Goal: Find specific page/section: Find specific page/section

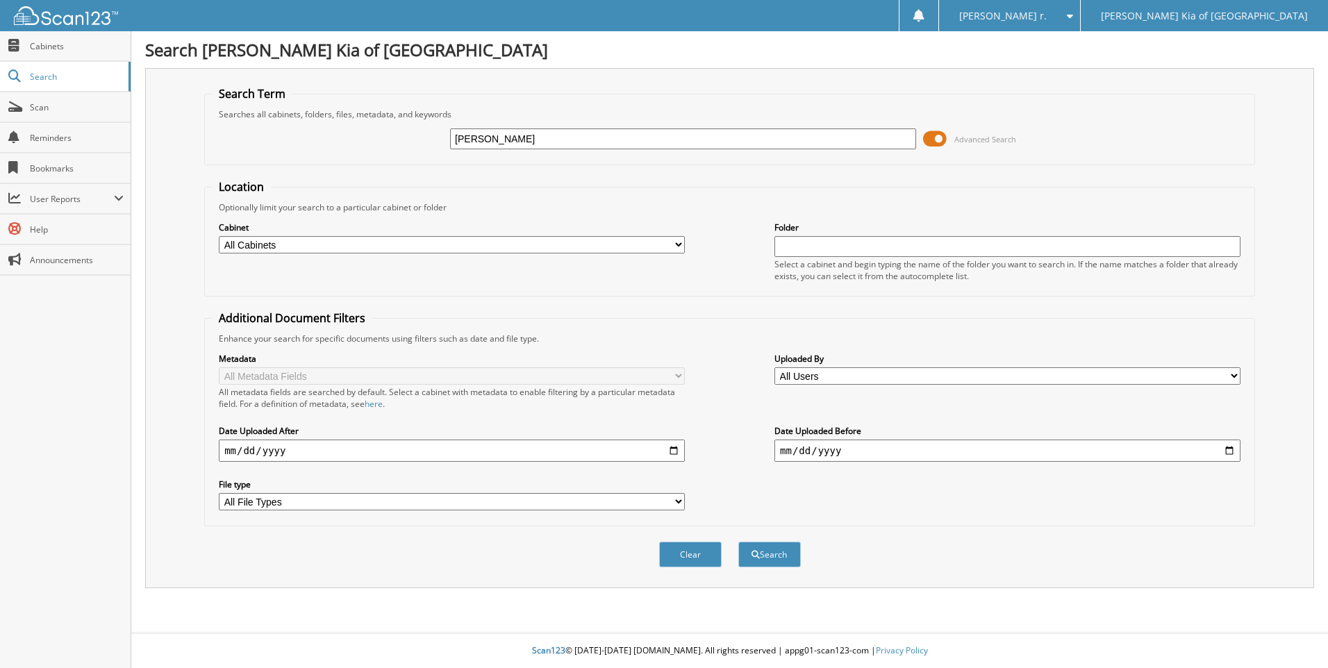
type input "rosemary chacon"
click at [738, 542] on button "Search" at bounding box center [769, 555] width 62 height 26
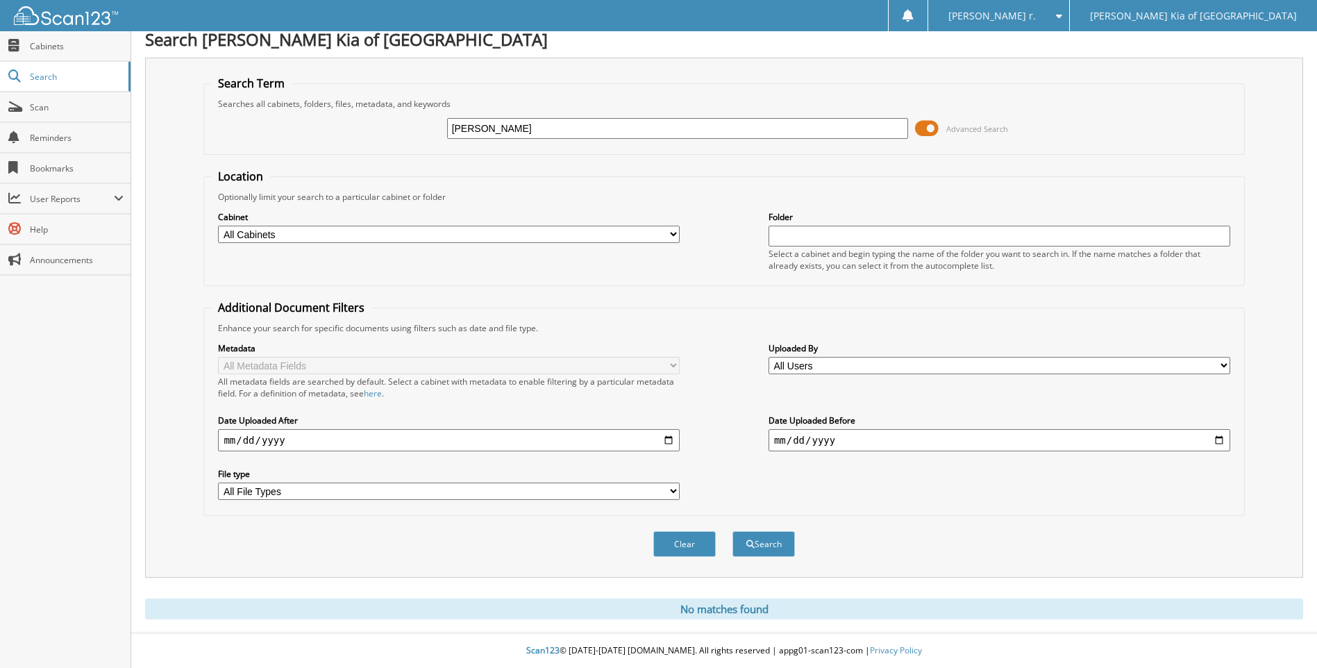
scroll to position [11, 0]
drag, startPoint x: 529, startPoint y: 131, endPoint x: 271, endPoint y: 137, distance: 257.7
click at [285, 137] on div "rosemary chacon Advanced Search" at bounding box center [724, 128] width 1026 height 37
type input "9095"
click at [733, 531] on button "Search" at bounding box center [764, 544] width 62 height 26
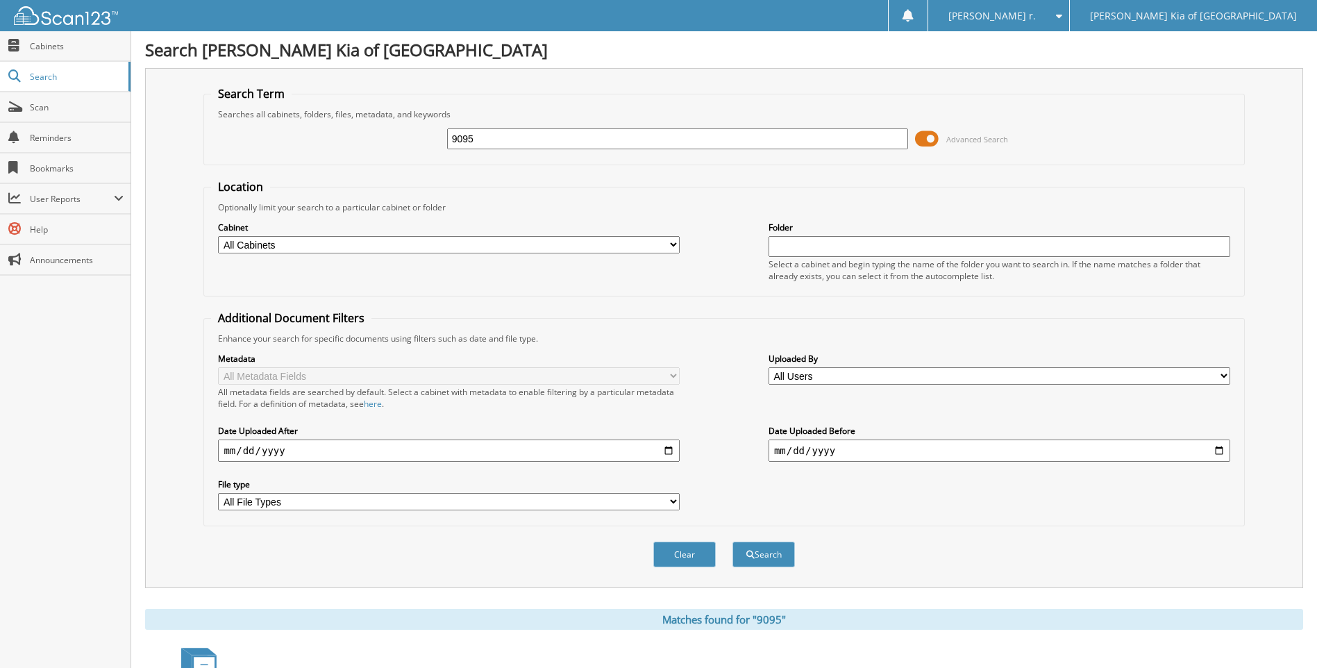
drag, startPoint x: 0, startPoint y: 0, endPoint x: 251, endPoint y: 132, distance: 283.9
click at [306, 135] on div "9095 Advanced Search" at bounding box center [724, 138] width 1026 height 37
type input "92895"
click at [733, 542] on button "Search" at bounding box center [764, 555] width 62 height 26
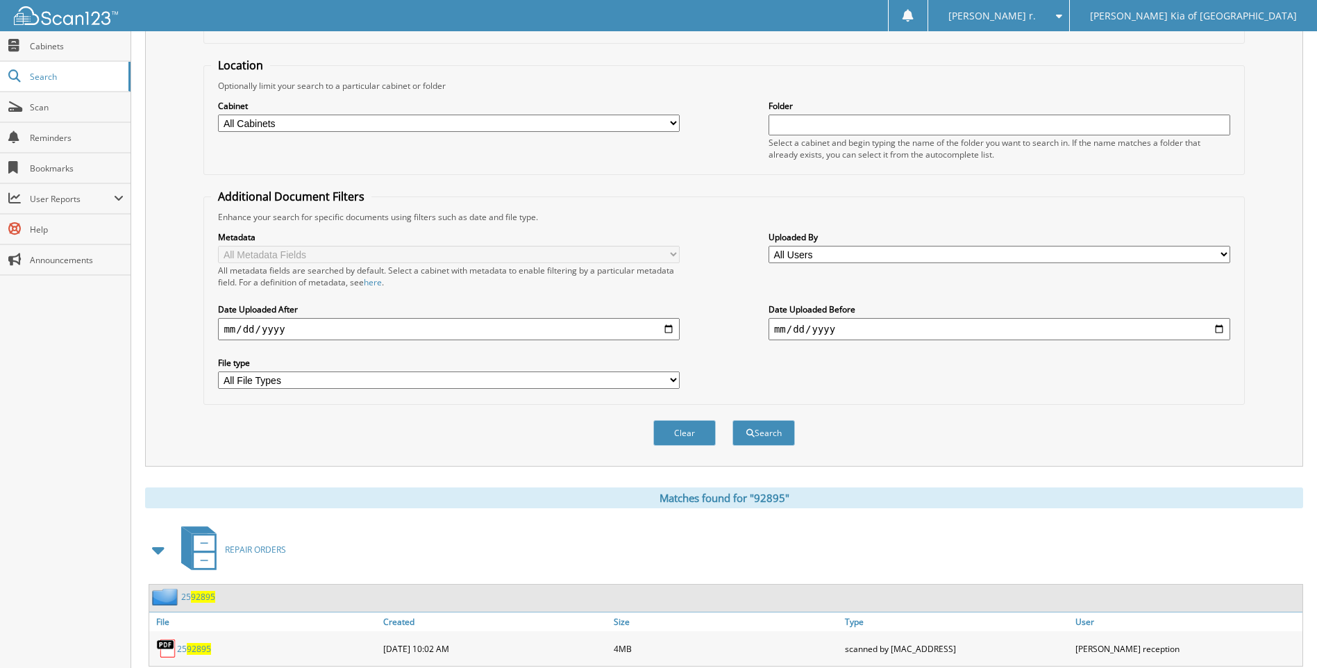
scroll to position [162, 0]
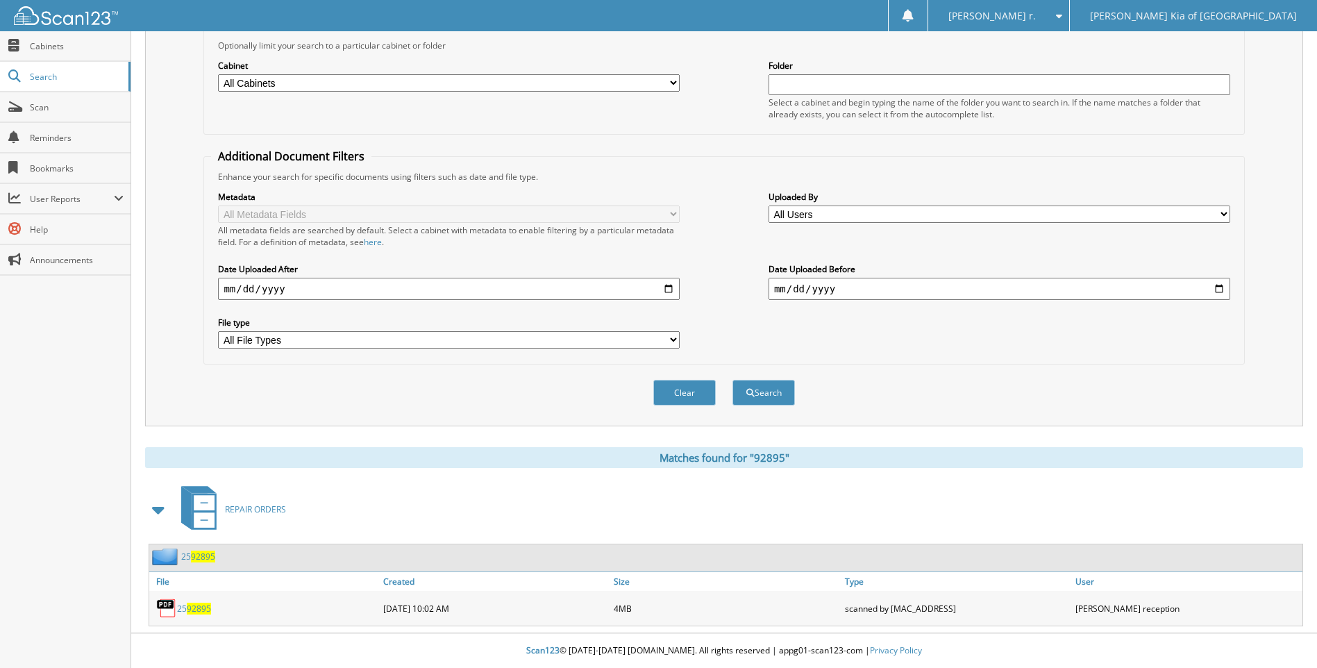
click at [204, 603] on span "92895" at bounding box center [199, 609] width 24 height 12
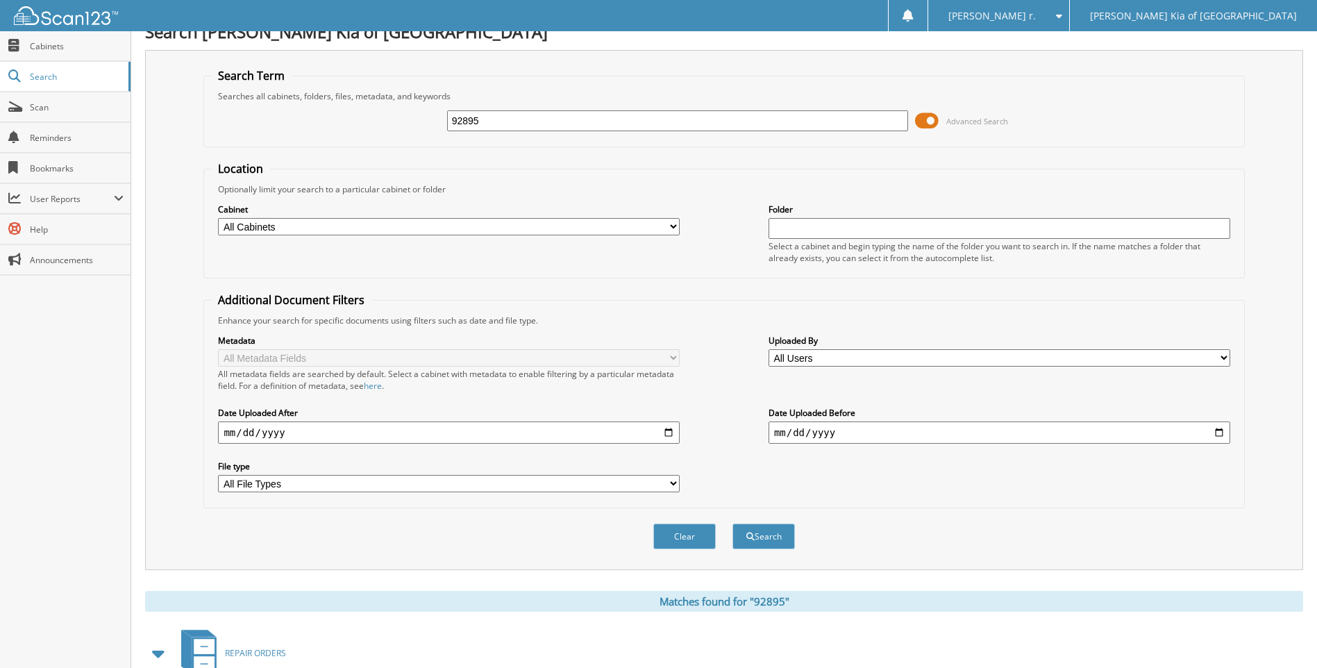
scroll to position [0, 0]
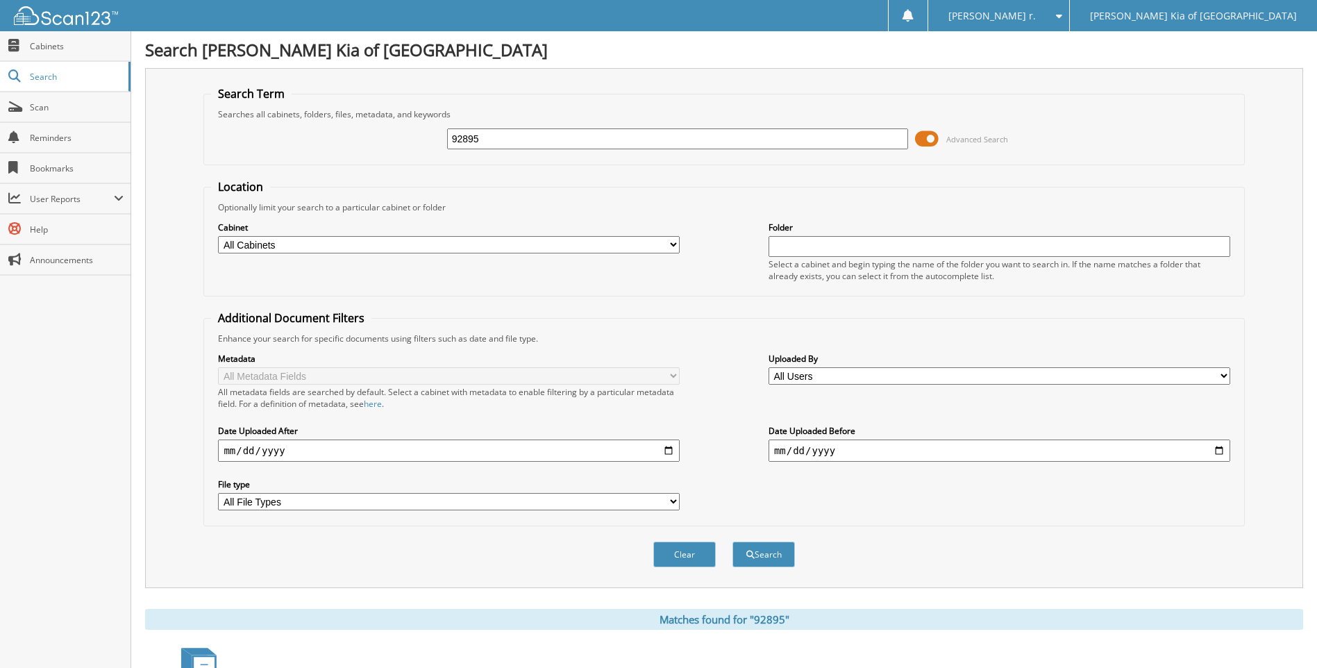
drag, startPoint x: 585, startPoint y: 133, endPoint x: 396, endPoint y: 141, distance: 189.0
click at [399, 141] on div "92895 Advanced Search" at bounding box center [724, 138] width 1026 height 37
type input "SAINT"
click at [733, 542] on button "Search" at bounding box center [764, 555] width 62 height 26
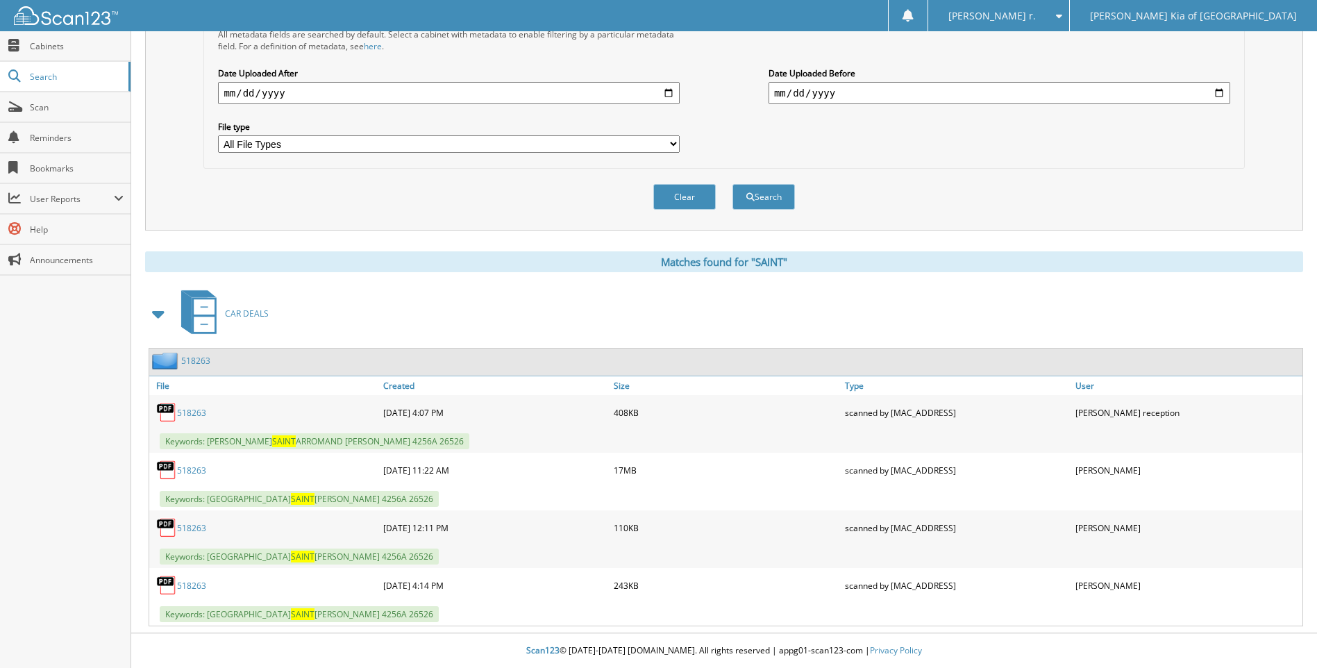
scroll to position [11, 0]
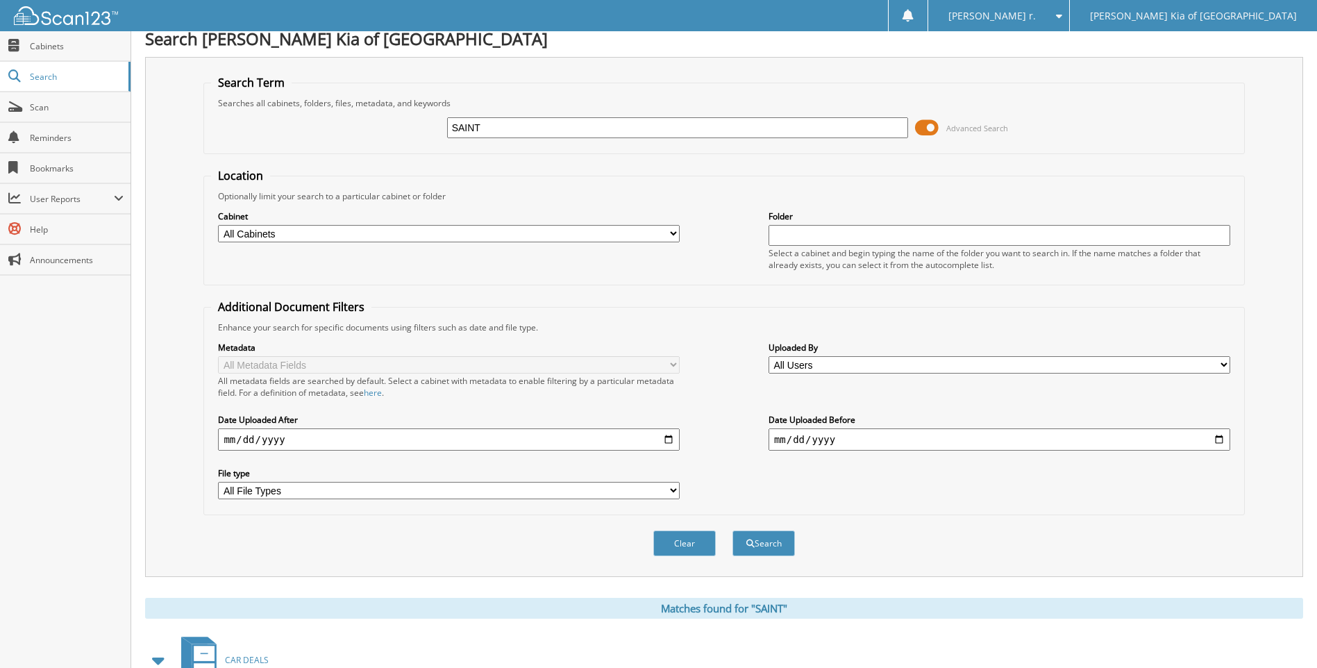
drag, startPoint x: 535, startPoint y: 133, endPoint x: 347, endPoint y: 123, distance: 188.4
click at [351, 123] on div "SAINT Advanced Search" at bounding box center [724, 127] width 1026 height 37
type input "ST [PERSON_NAME]"
click at [733, 530] on button "Search" at bounding box center [764, 543] width 62 height 26
